Goal: Task Accomplishment & Management: Use online tool/utility

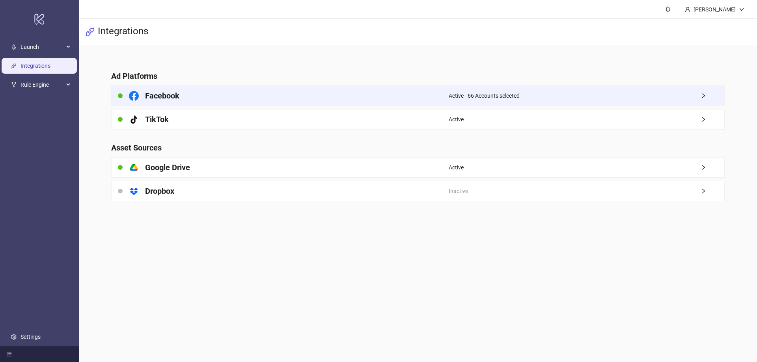
click at [255, 91] on div "Facebook" at bounding box center [280, 96] width 337 height 20
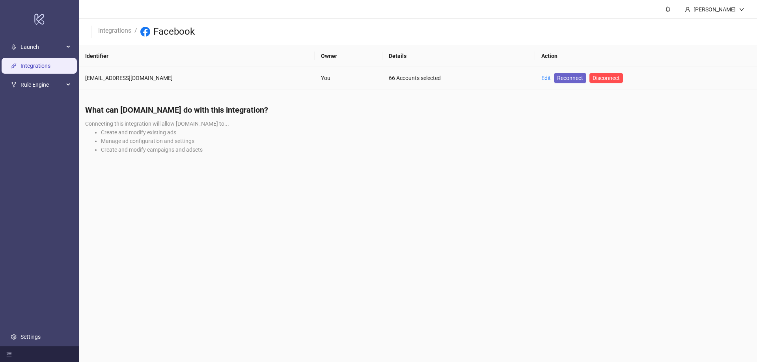
click at [557, 78] on span "Reconnect" at bounding box center [570, 78] width 26 height 9
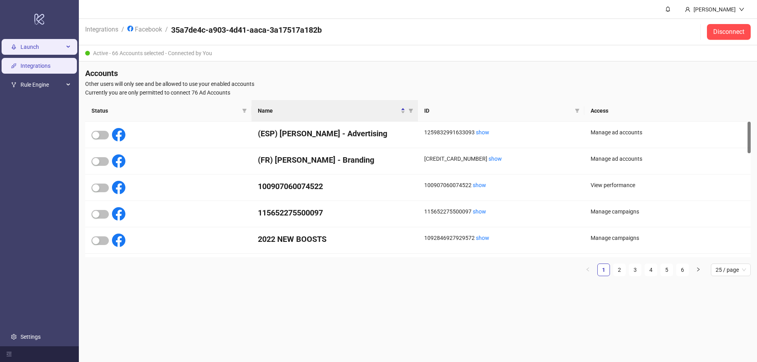
click at [35, 50] on span "Launch" at bounding box center [42, 47] width 43 height 16
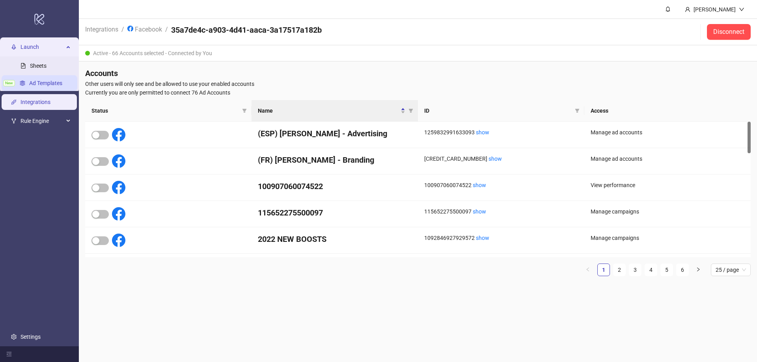
click at [41, 80] on link "Ad Templates" at bounding box center [45, 83] width 33 height 6
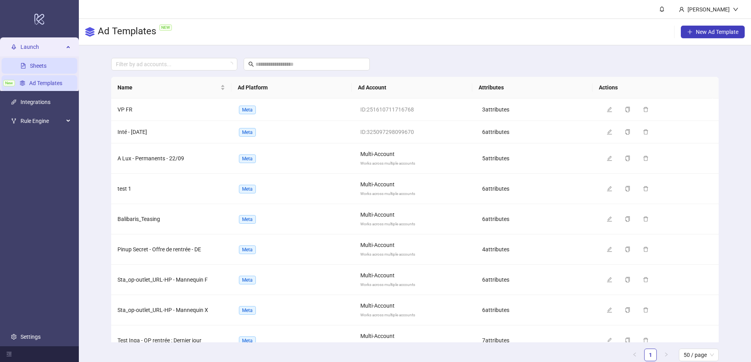
click at [44, 67] on link "Sheets" at bounding box center [38, 66] width 17 height 6
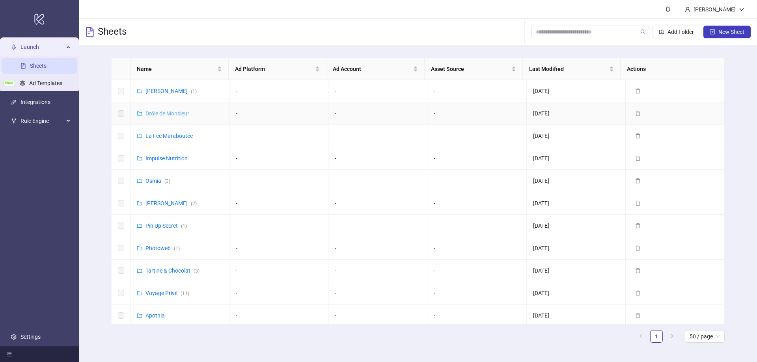
click at [170, 114] on link "Drôle de Monsieur" at bounding box center [168, 113] width 44 height 6
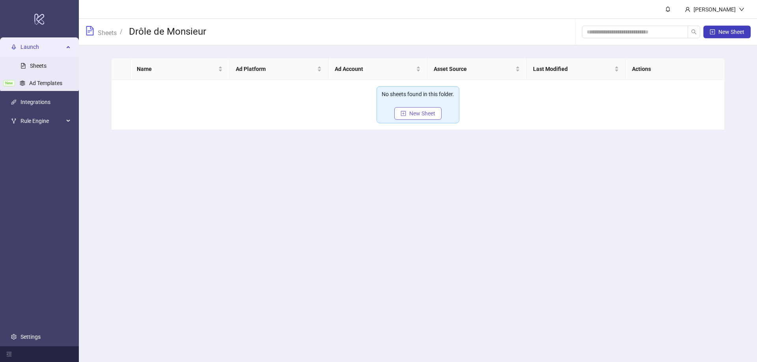
click at [415, 116] on span "New Sheet" at bounding box center [422, 113] width 26 height 6
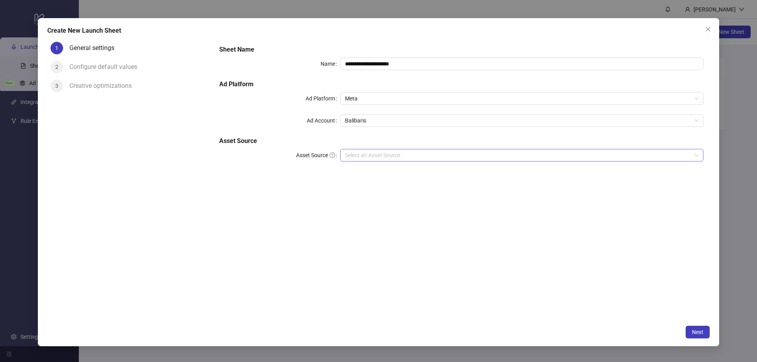
click at [362, 153] on input "Asset Source" at bounding box center [518, 155] width 347 height 12
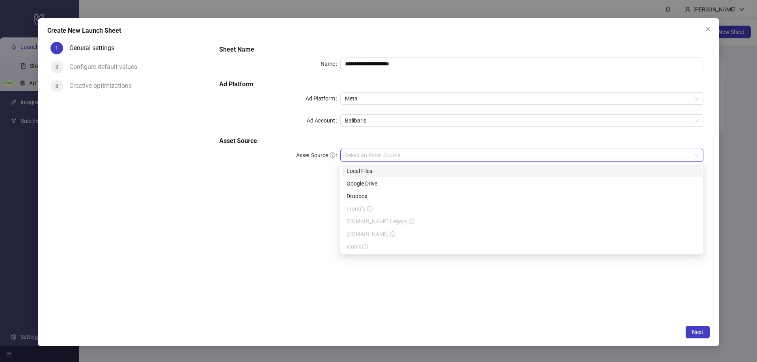
click at [361, 173] on div "Local Files" at bounding box center [522, 171] width 351 height 9
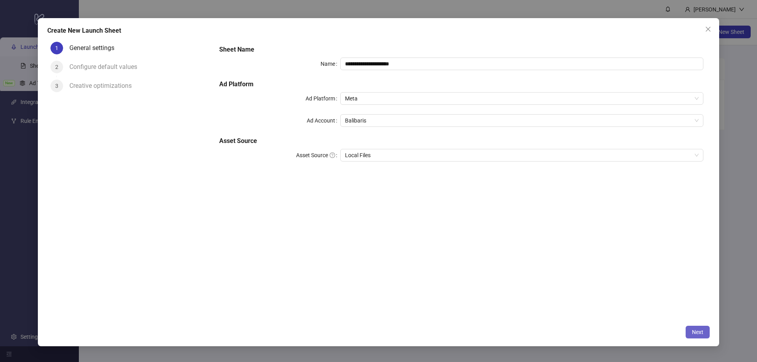
click at [706, 336] on button "Next" at bounding box center [698, 332] width 24 height 13
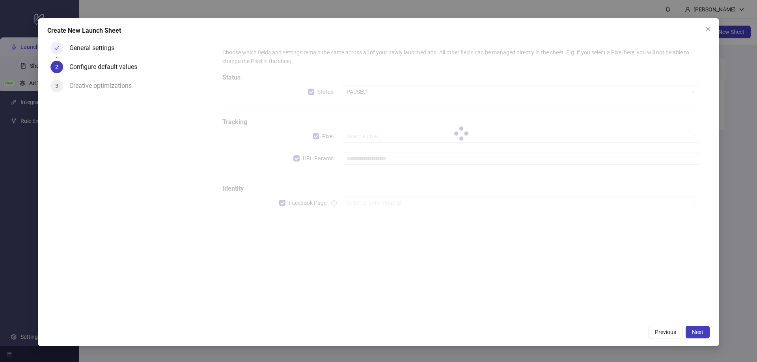
type input "**********"
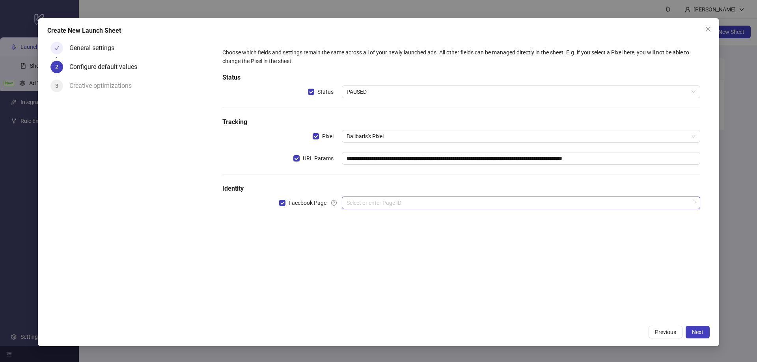
click at [370, 204] on input "search" at bounding box center [518, 203] width 342 height 12
type input "*"
type input "**"
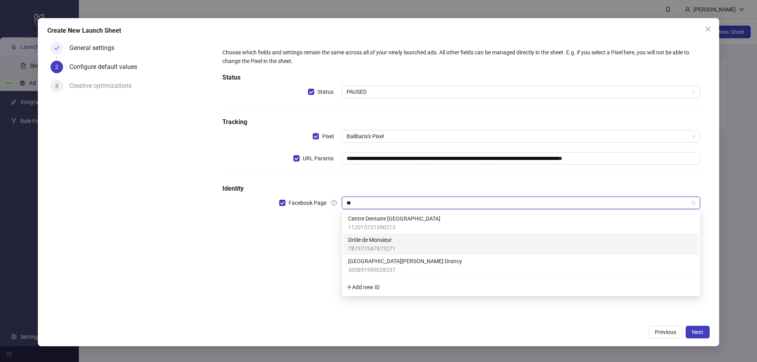
click at [386, 243] on span "Drôle de Monsieur" at bounding box center [371, 240] width 47 height 9
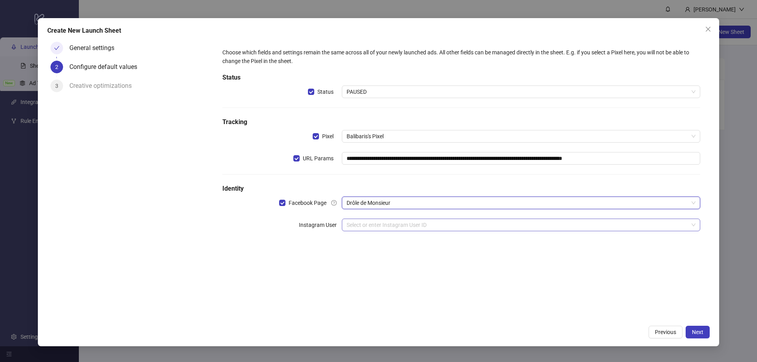
click at [368, 224] on input "search" at bounding box center [518, 225] width 342 height 12
type input "**"
